Goal: Use online tool/utility: Utilize a website feature to perform a specific function

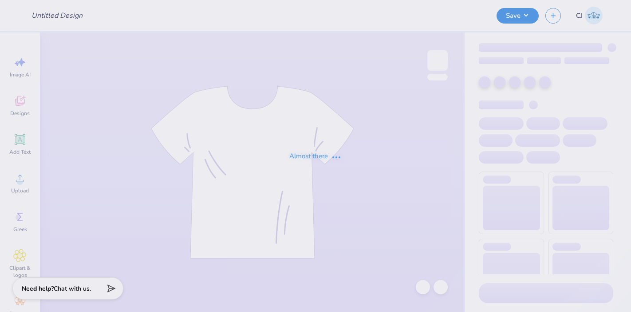
type input "ADPI DW"
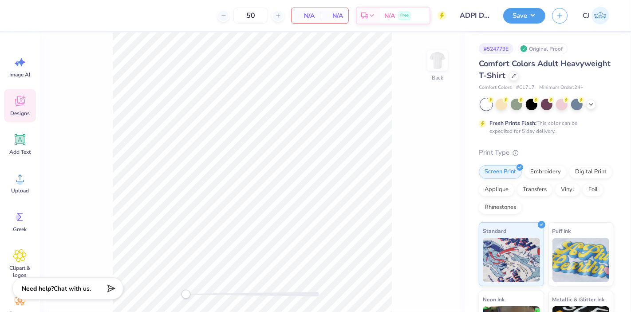
click at [21, 107] on icon at bounding box center [19, 100] width 13 height 13
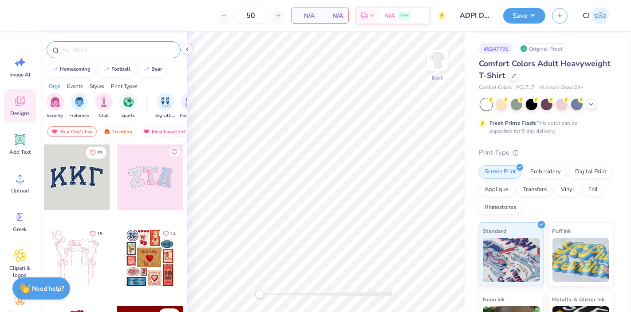
click at [91, 51] on input "text" at bounding box center [118, 49] width 114 height 9
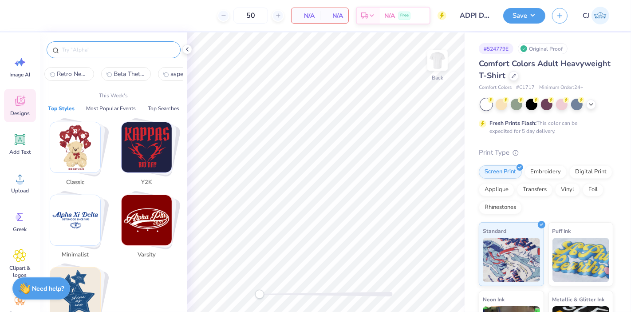
paste input "Vintage Blue Athlete"
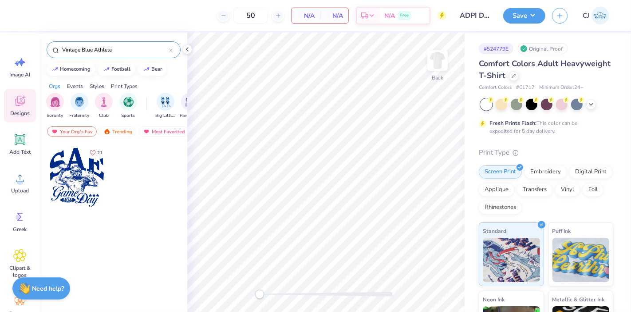
type input "Vintage Blue Athlete"
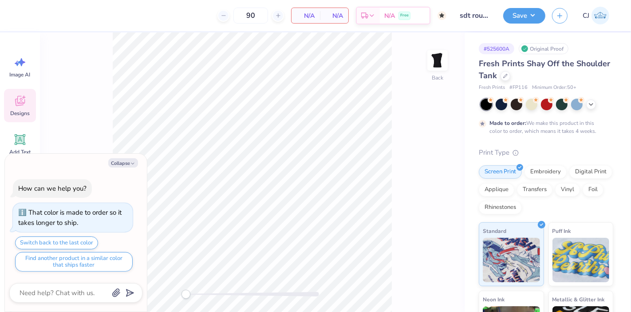
click at [17, 103] on icon at bounding box center [20, 101] width 10 height 10
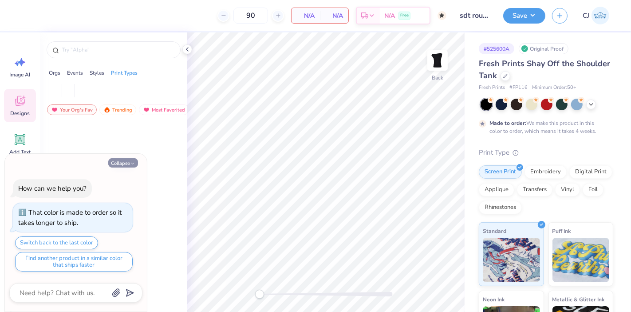
type textarea "x"
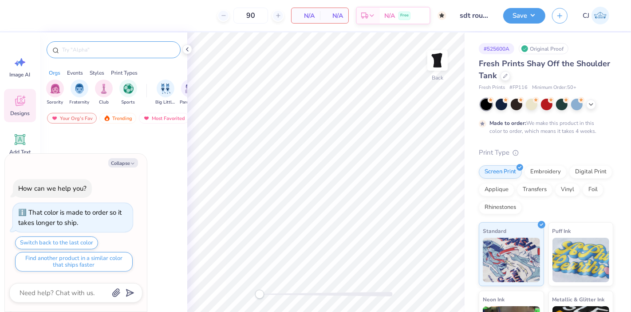
click at [107, 50] on input "text" at bounding box center [118, 49] width 114 height 9
paste input "Phi Beta Phi Curved College Text"
type input "Phi Beta Phi Curved College Text"
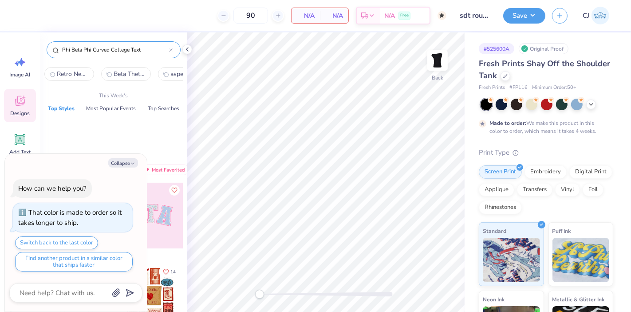
type textarea "x"
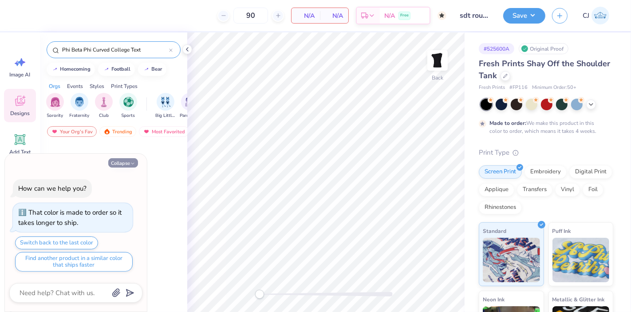
type input "Phi Beta Phi Curved College Text"
click at [120, 163] on button "Collapse" at bounding box center [123, 162] width 30 height 9
type textarea "x"
